Goal: Register for event/course

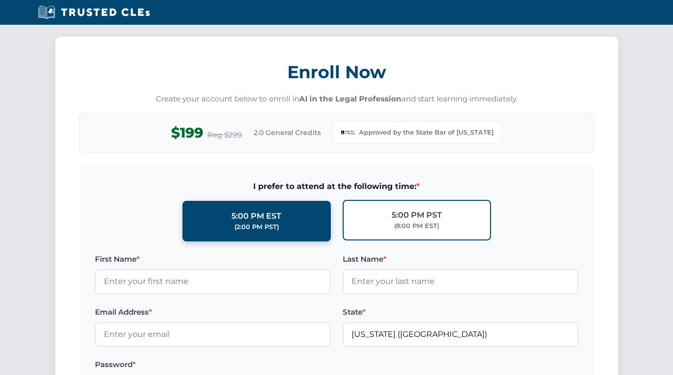
scroll to position [814, 0]
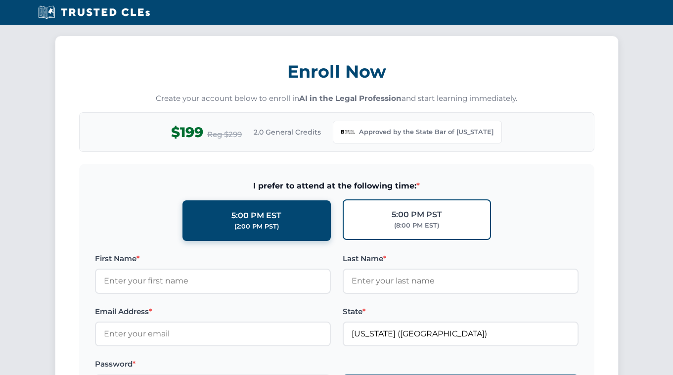
click at [432, 221] on div "(8:00 PM EST)" at bounding box center [416, 226] width 45 height 10
click at [0, 0] on input "5:00 PM PST (8:00 PM EST)" at bounding box center [0, 0] width 0 height 0
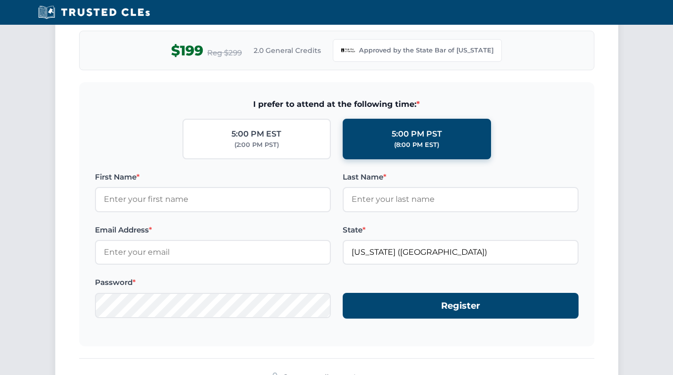
scroll to position [902, 0]
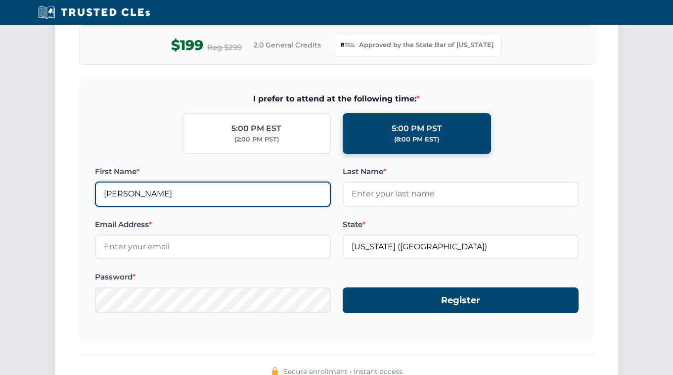
type input "[PERSON_NAME]"
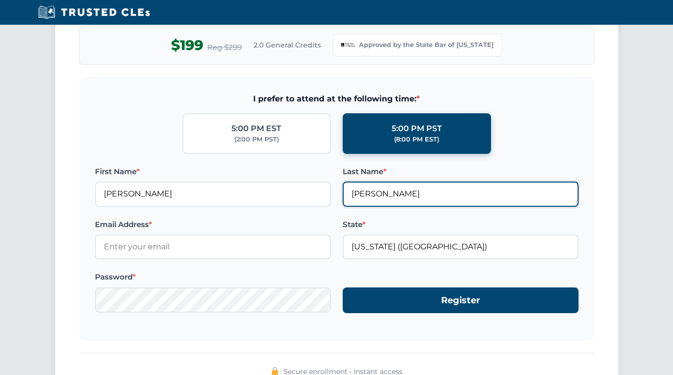
type input "[PERSON_NAME]"
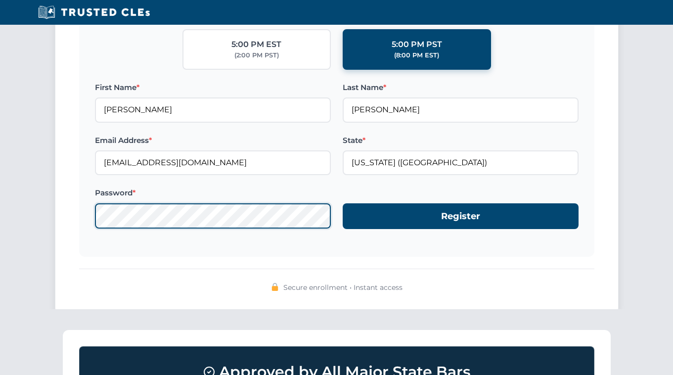
scroll to position [985, 0]
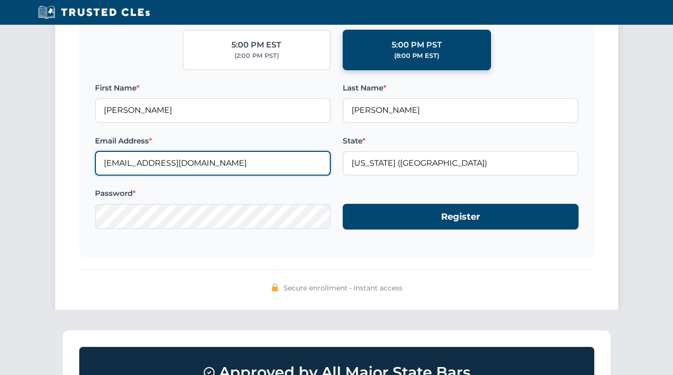
click at [225, 160] on input "[EMAIL_ADDRESS][DOMAIN_NAME]" at bounding box center [213, 163] width 236 height 25
type input "k"
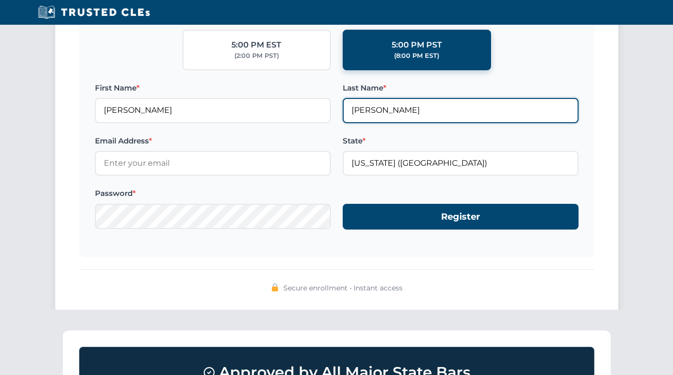
drag, startPoint x: 406, startPoint y: 108, endPoint x: 329, endPoint y: 103, distance: 77.3
click at [329, 103] on div "First Name * [PERSON_NAME] Last Name * [PERSON_NAME]" at bounding box center [337, 102] width 484 height 41
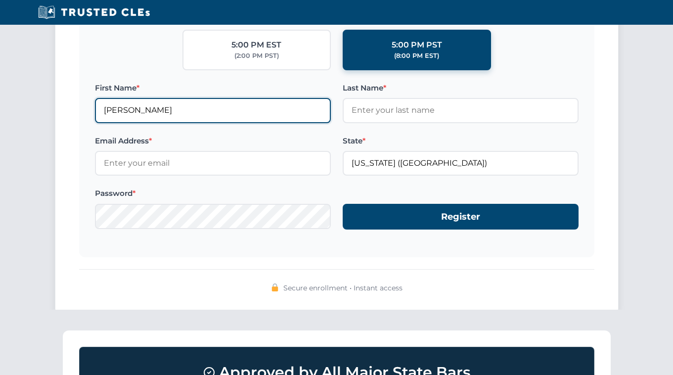
drag, startPoint x: 145, startPoint y: 104, endPoint x: 65, endPoint y: 105, distance: 80.6
click at [65, 105] on div "Enroll Now Create your account below to enroll in AI in the Legal Profession an…" at bounding box center [337, 89] width 564 height 449
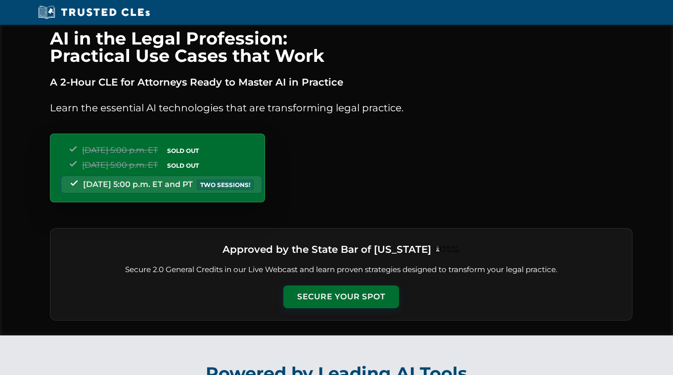
scroll to position [0, 0]
